Goal: Information Seeking & Learning: Learn about a topic

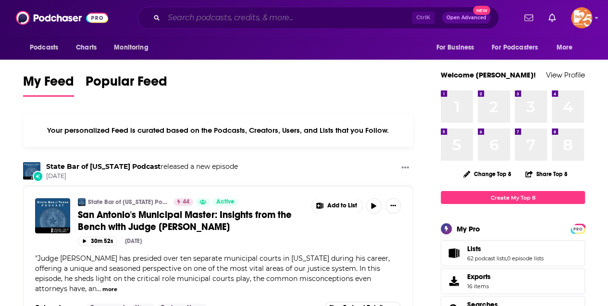
click at [214, 22] on input "Search podcasts, credits, & more..." at bounding box center [288, 17] width 248 height 15
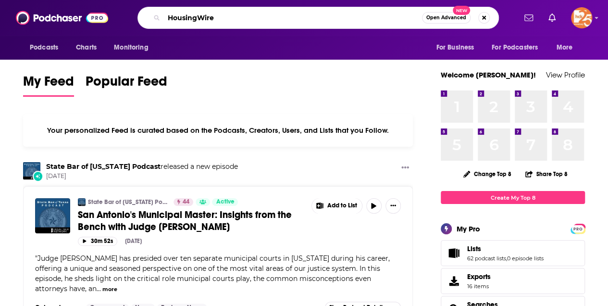
type input "HousingWire"
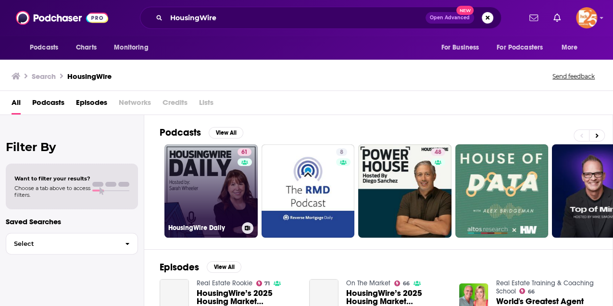
click at [202, 181] on link "61 HousingWire Daily" at bounding box center [211, 190] width 93 height 93
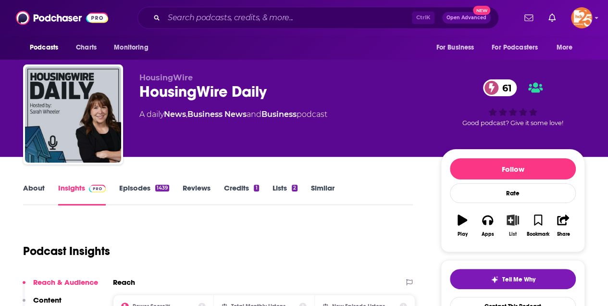
click at [511, 219] on icon "button" at bounding box center [513, 220] width 12 height 11
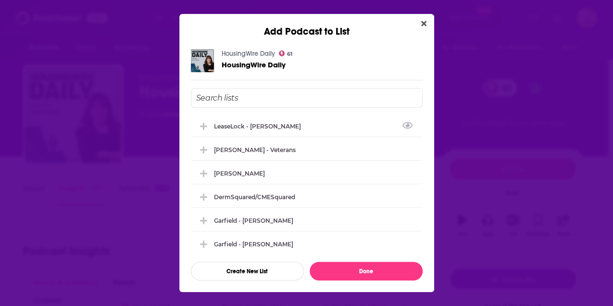
click at [217, 105] on input "Add Podcast To List" at bounding box center [307, 98] width 232 height 20
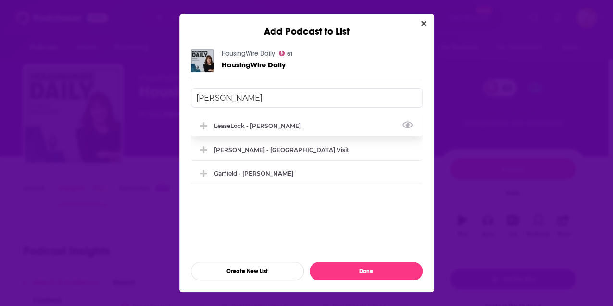
click at [257, 128] on div "LeaseLock - [PERSON_NAME]" at bounding box center [260, 125] width 93 height 7
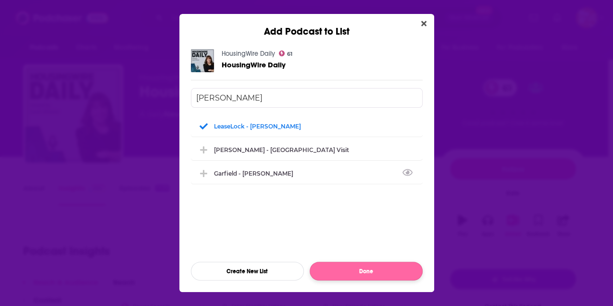
type input "[PERSON_NAME]"
click at [377, 268] on button "Done" at bounding box center [366, 271] width 113 height 19
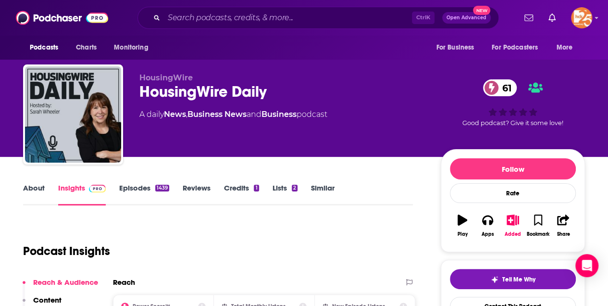
click at [34, 189] on link "About" at bounding box center [34, 194] width 22 height 22
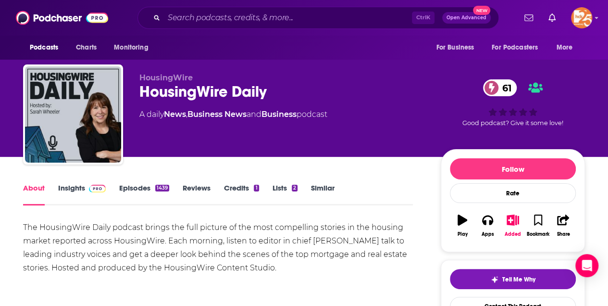
click at [72, 190] on link "Insights" at bounding box center [82, 194] width 48 height 22
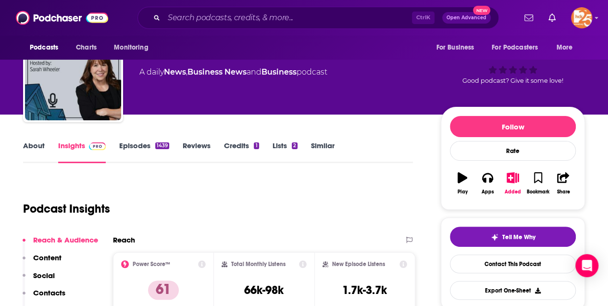
scroll to position [32, 0]
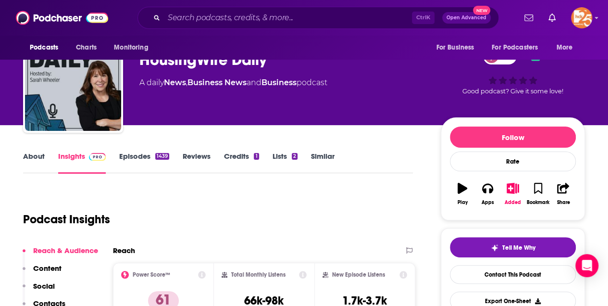
click at [141, 157] on link "Episodes 1439" at bounding box center [144, 163] width 50 height 22
